Goal: Task Accomplishment & Management: Manage account settings

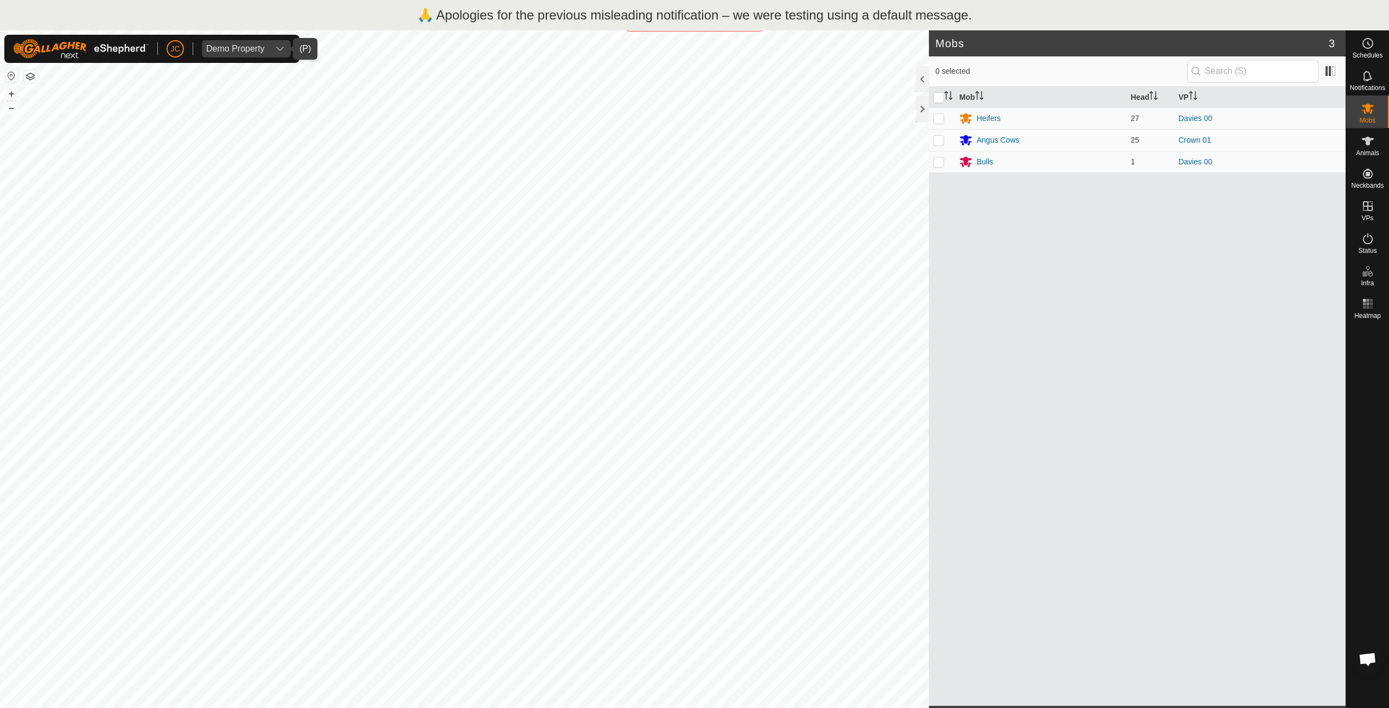
click at [280, 47] on icon "dropdown trigger" at bounding box center [280, 48] width 9 height 9
click at [173, 43] on span "JC" at bounding box center [174, 48] width 9 height 11
click at [220, 145] on link "Logout" at bounding box center [224, 144] width 107 height 17
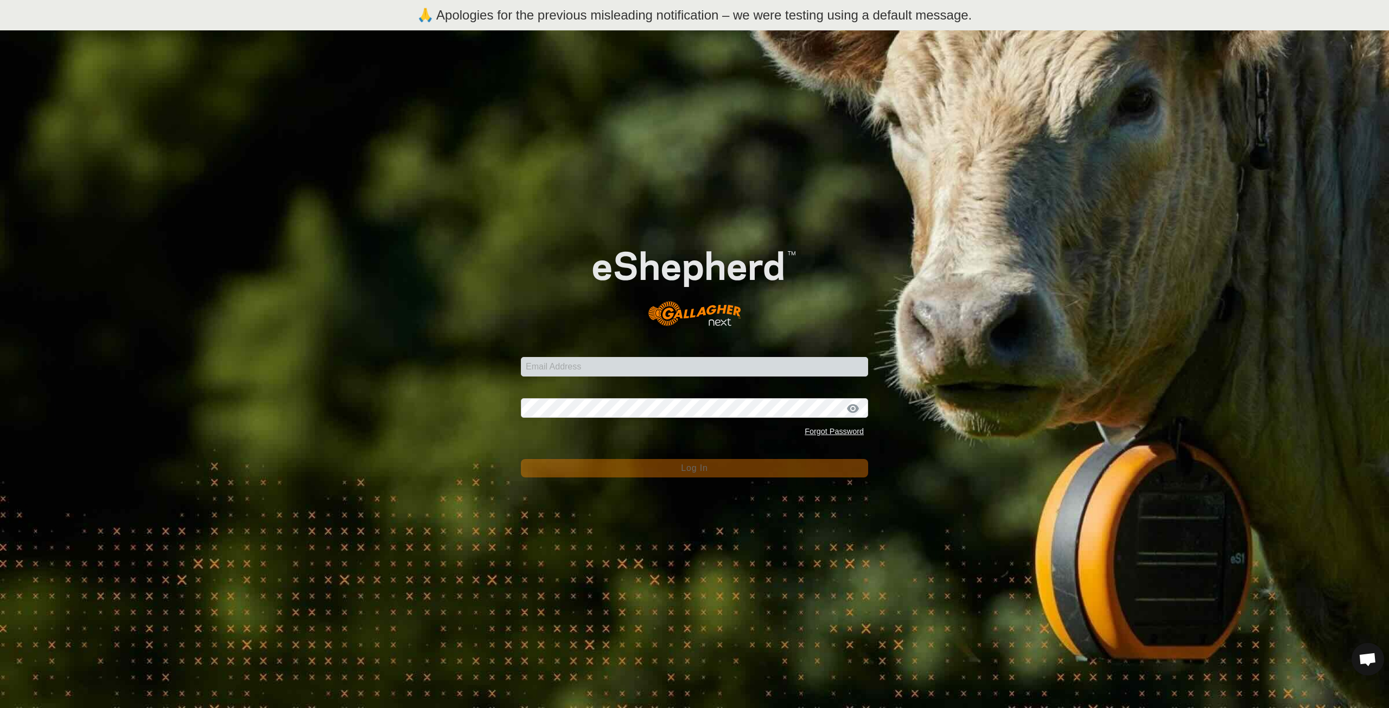
click at [295, 322] on div "Email Address Password Forgot Password Log In" at bounding box center [694, 384] width 1389 height 708
click at [727, 16] on p "🙏 Apologies for the previous misleading notification – we were testing using a …" at bounding box center [694, 15] width 555 height 20
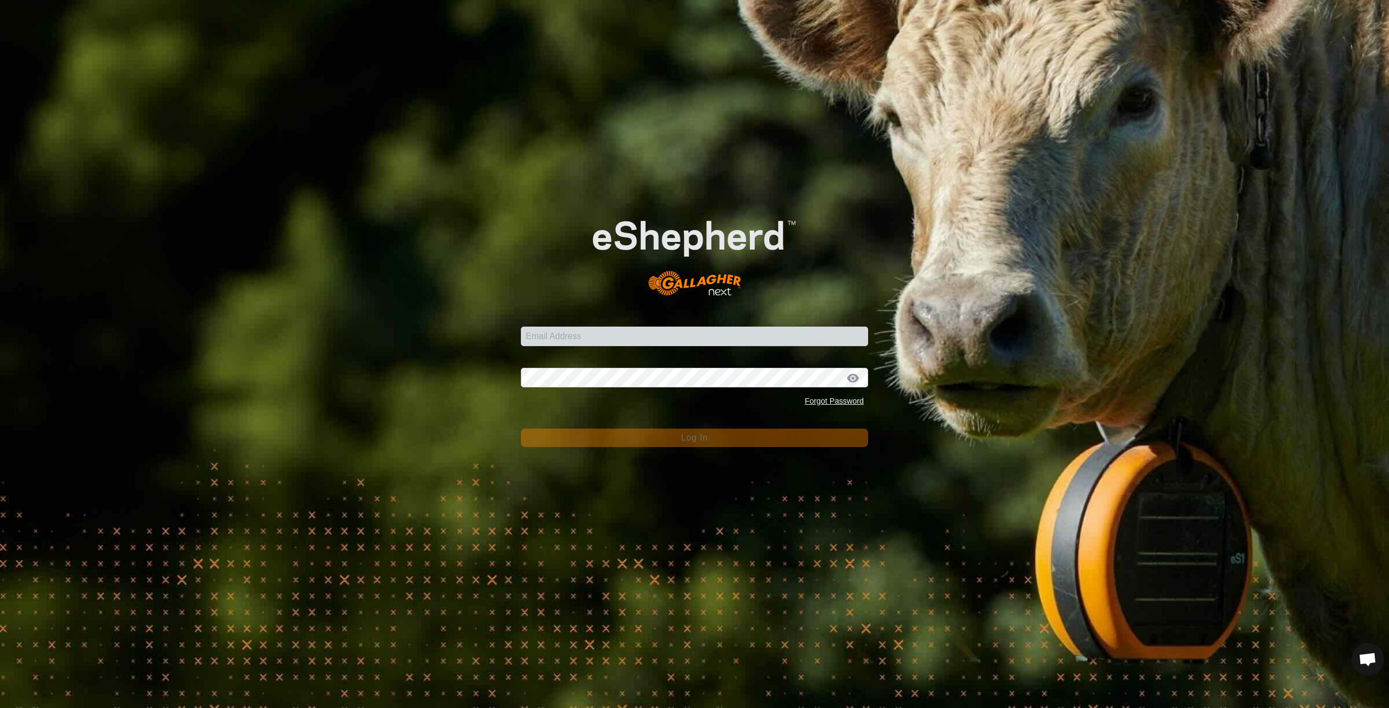
click at [889, 175] on div "Email Address Password Forgot Password Log In" at bounding box center [694, 354] width 1389 height 708
